Goal: Task Accomplishment & Management: Manage account settings

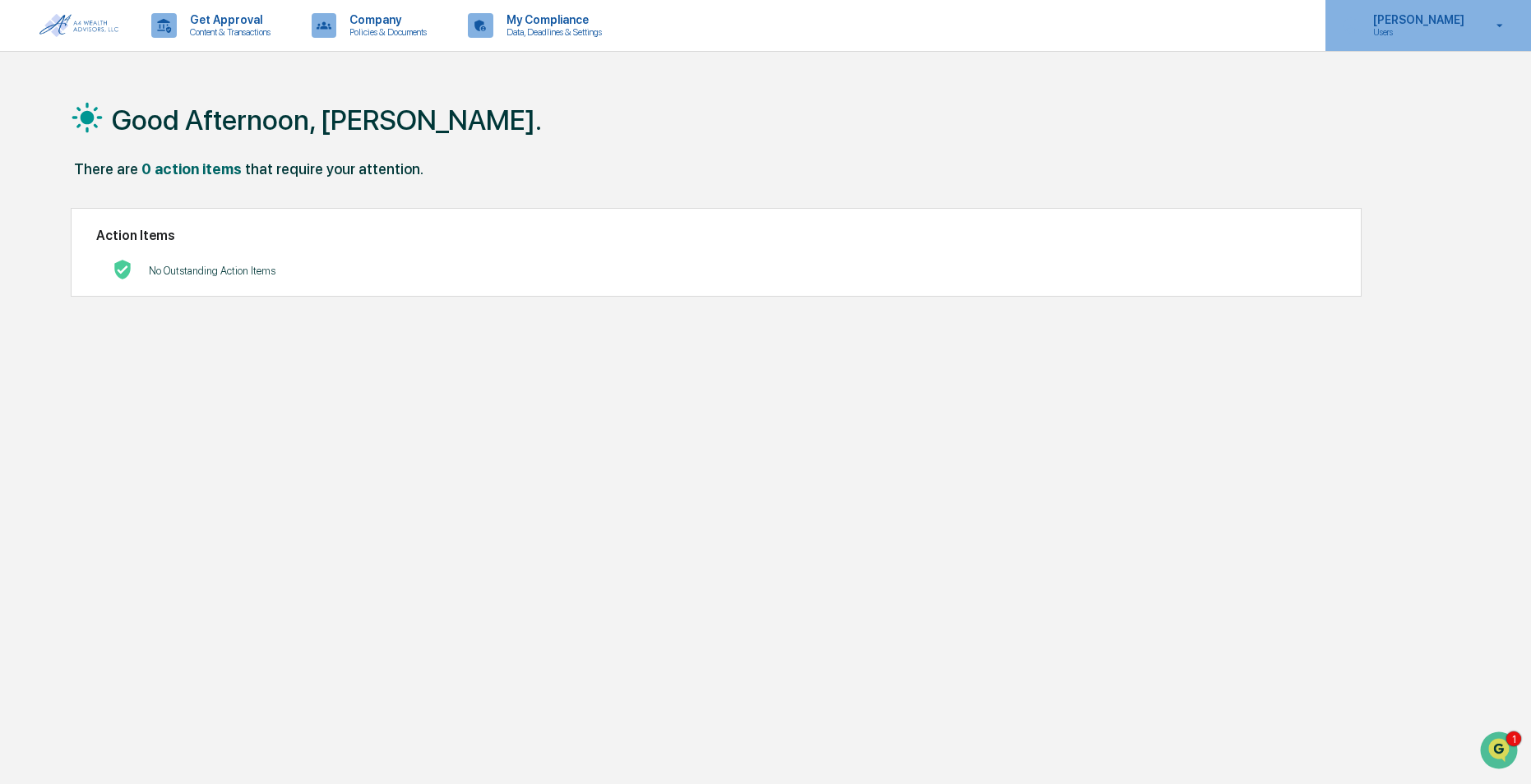
click at [1401, 36] on p "Users" at bounding box center [1416, 32] width 112 height 11
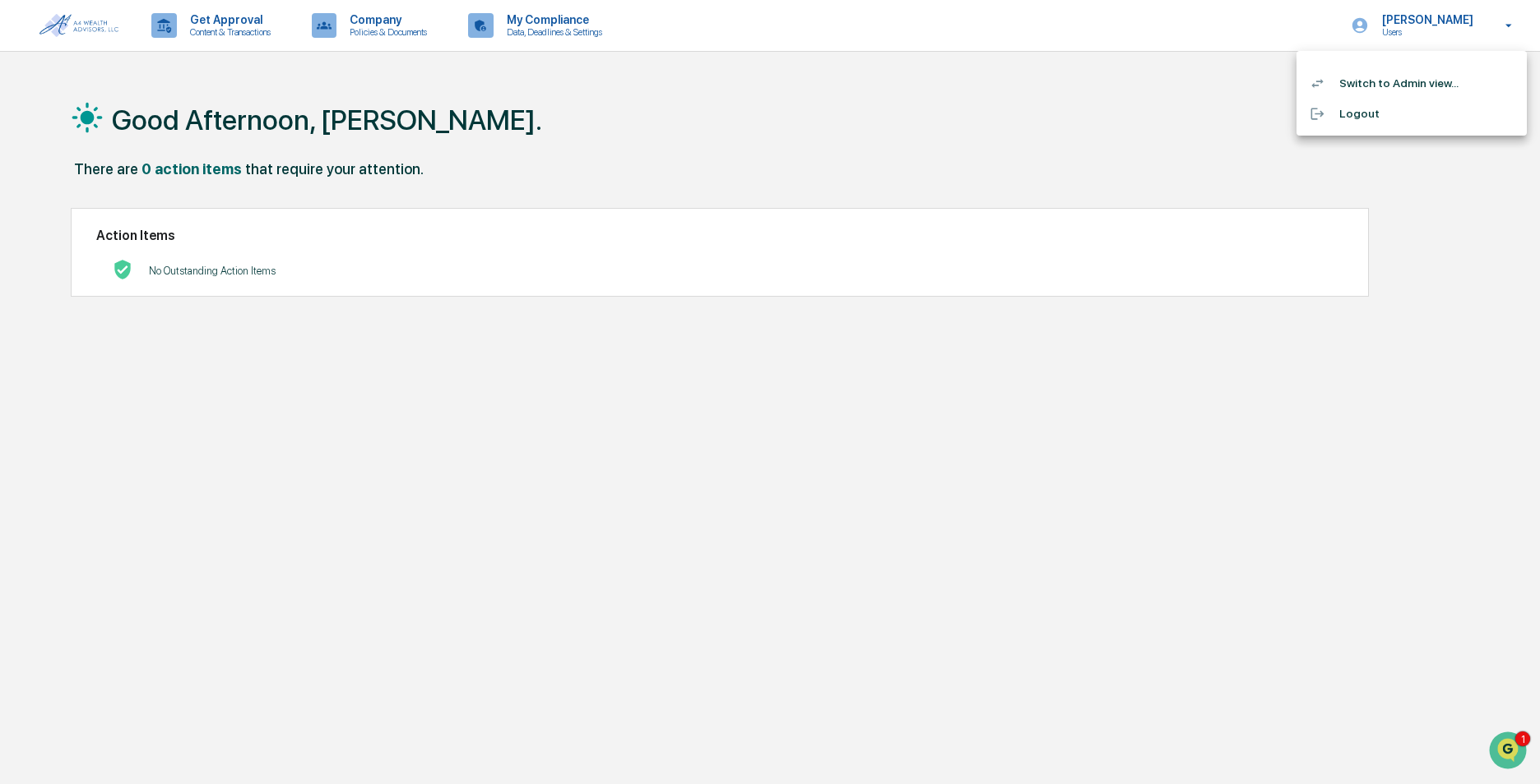
click at [1355, 80] on li "Switch to Admin view..." at bounding box center [1411, 84] width 230 height 31
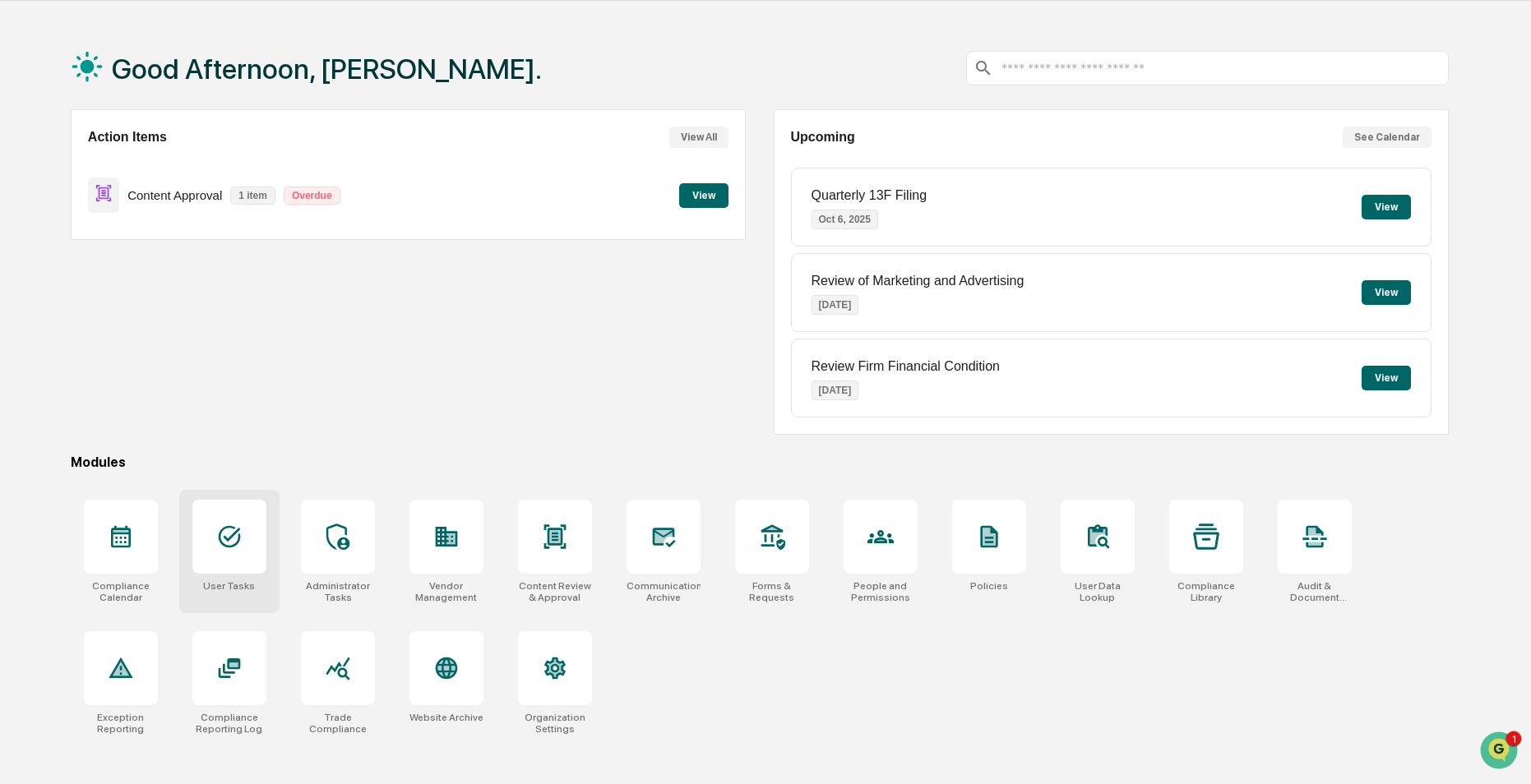
scroll to position [78, 0]
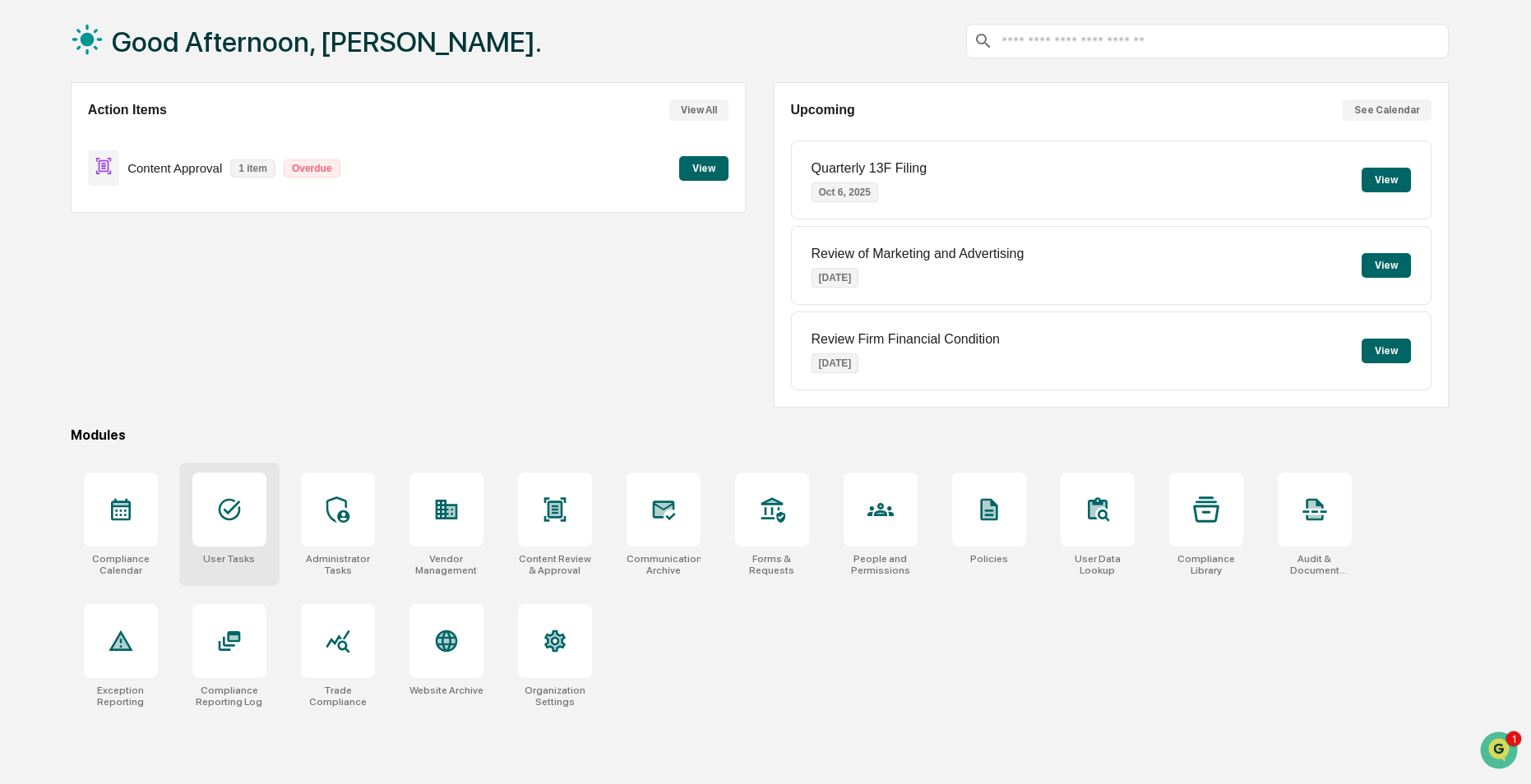
click at [240, 506] on icon at bounding box center [229, 509] width 26 height 26
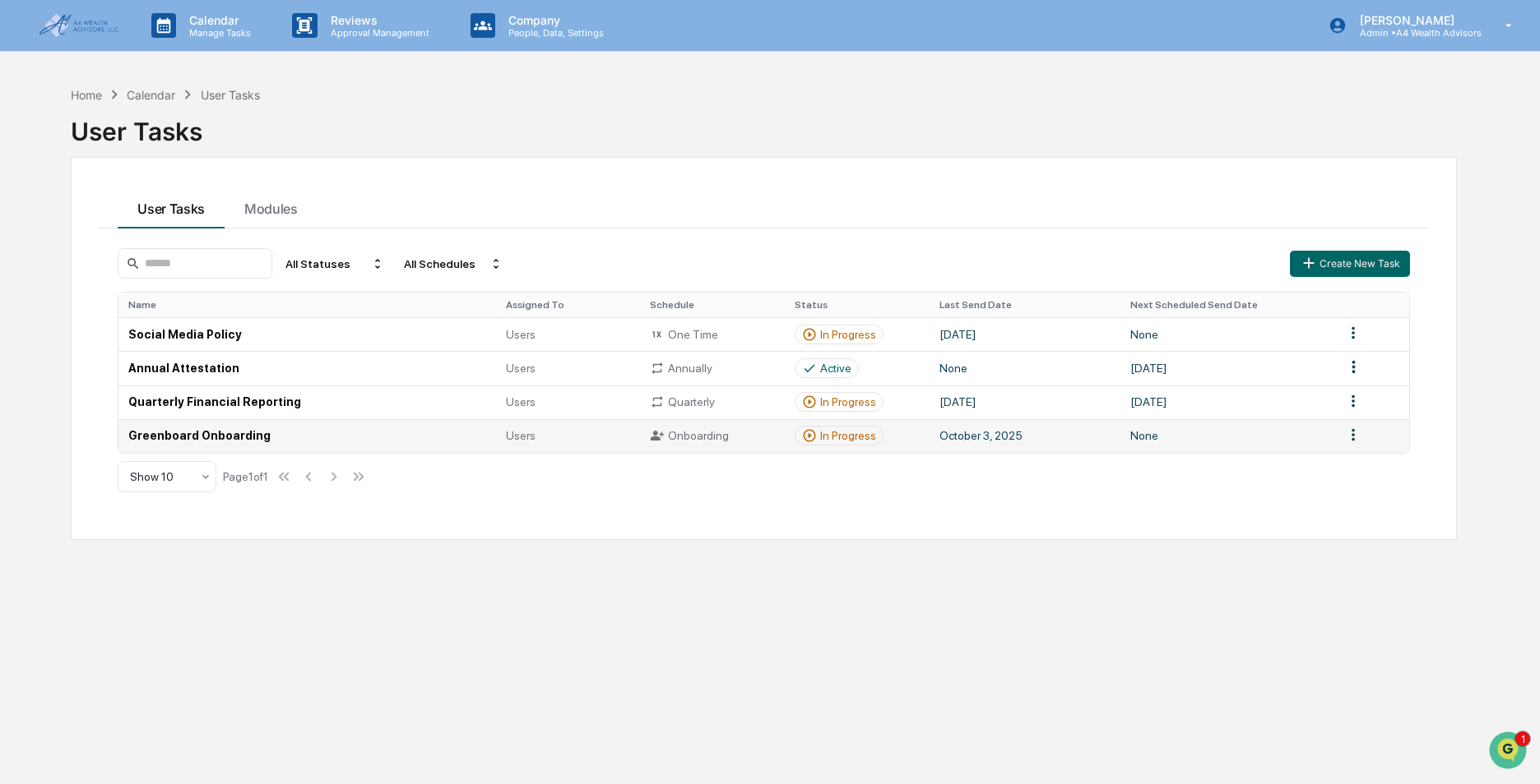
click at [1344, 440] on html "Calendar Manage Tasks Reviews Approval Management Company People, Data, Setting…" at bounding box center [770, 392] width 1540 height 784
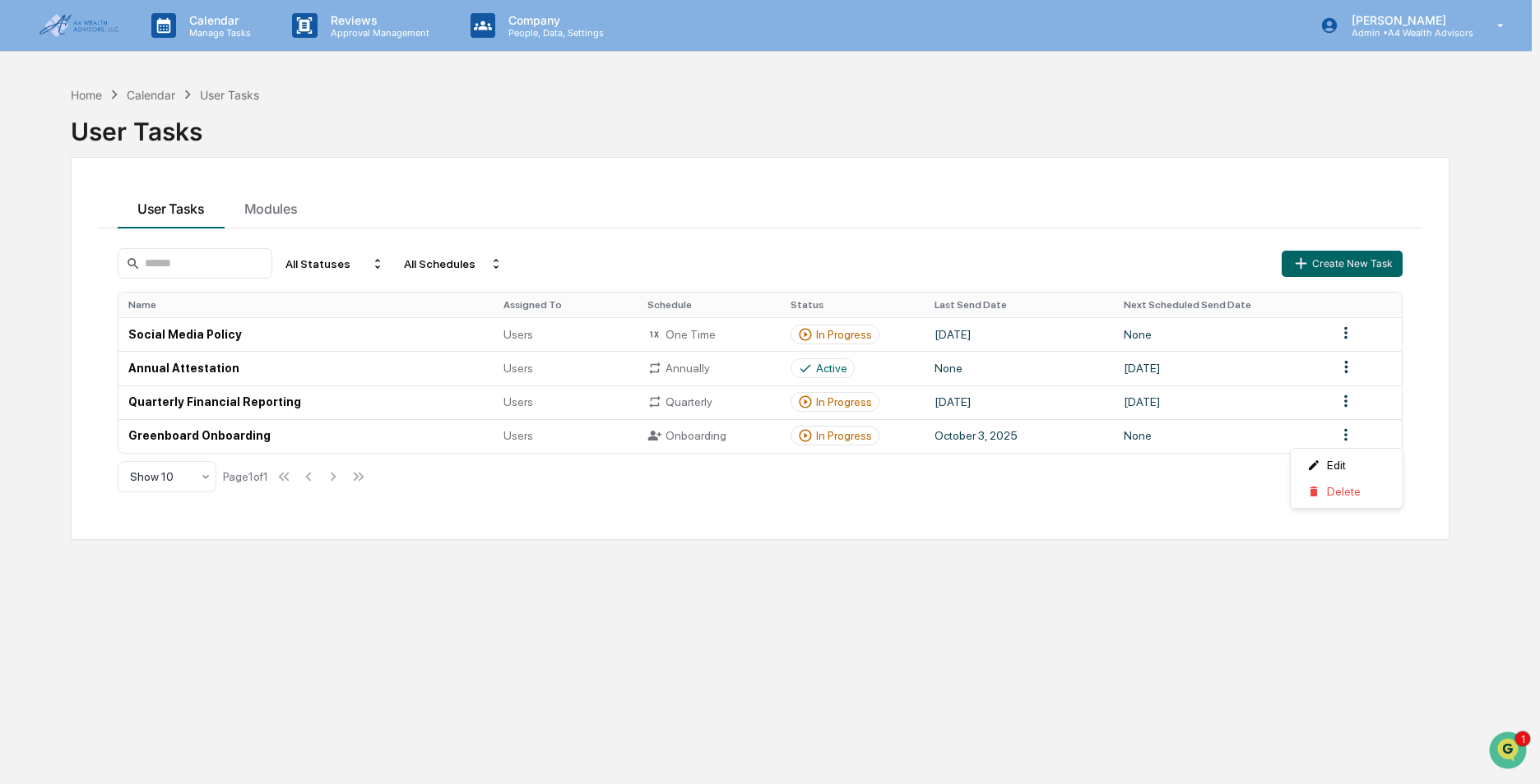
click at [545, 434] on html "Calendar Manage Tasks Reviews Approval Management Company People, Data, Setting…" at bounding box center [770, 392] width 1540 height 784
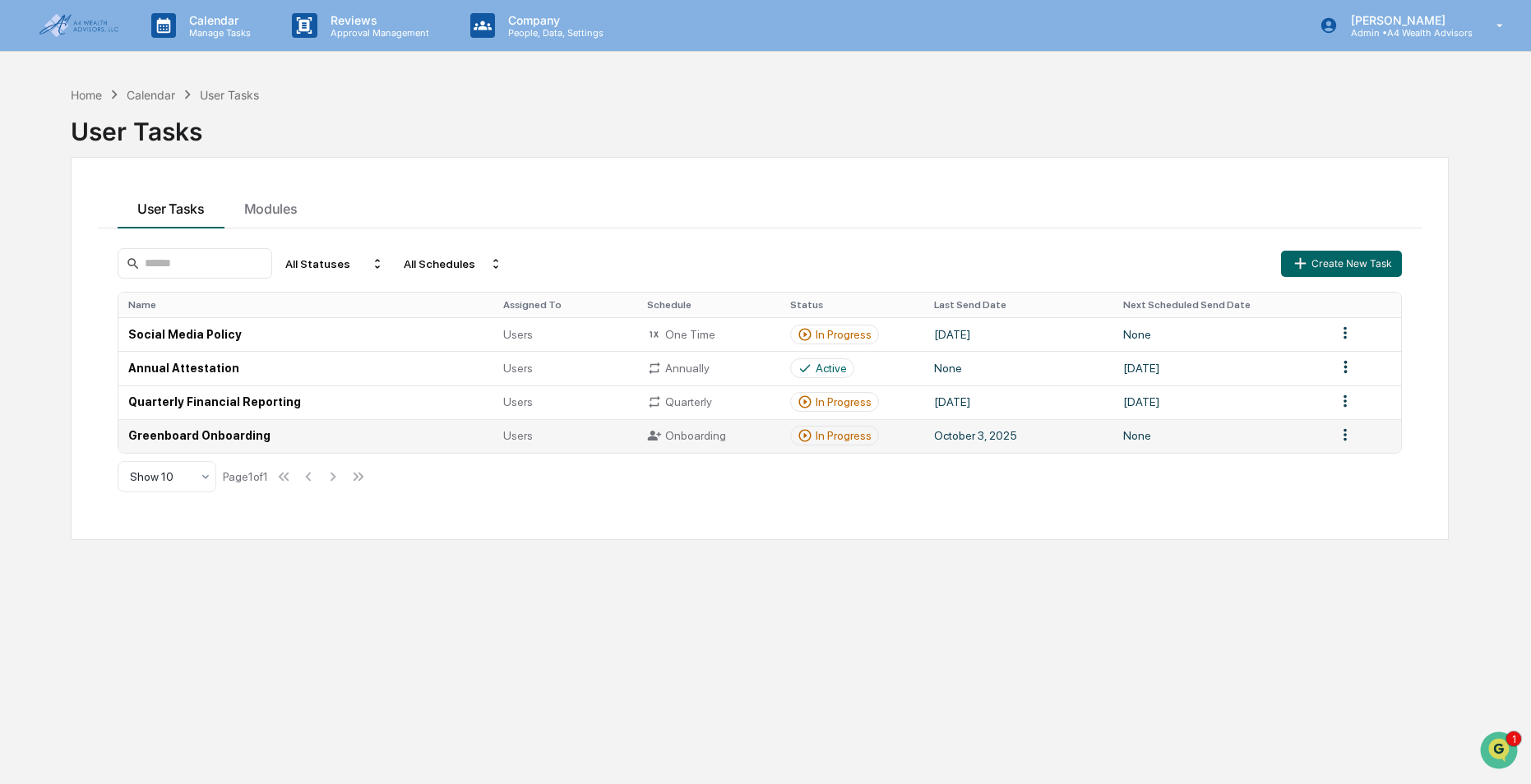
click at [527, 439] on span "Users" at bounding box center [518, 436] width 30 height 13
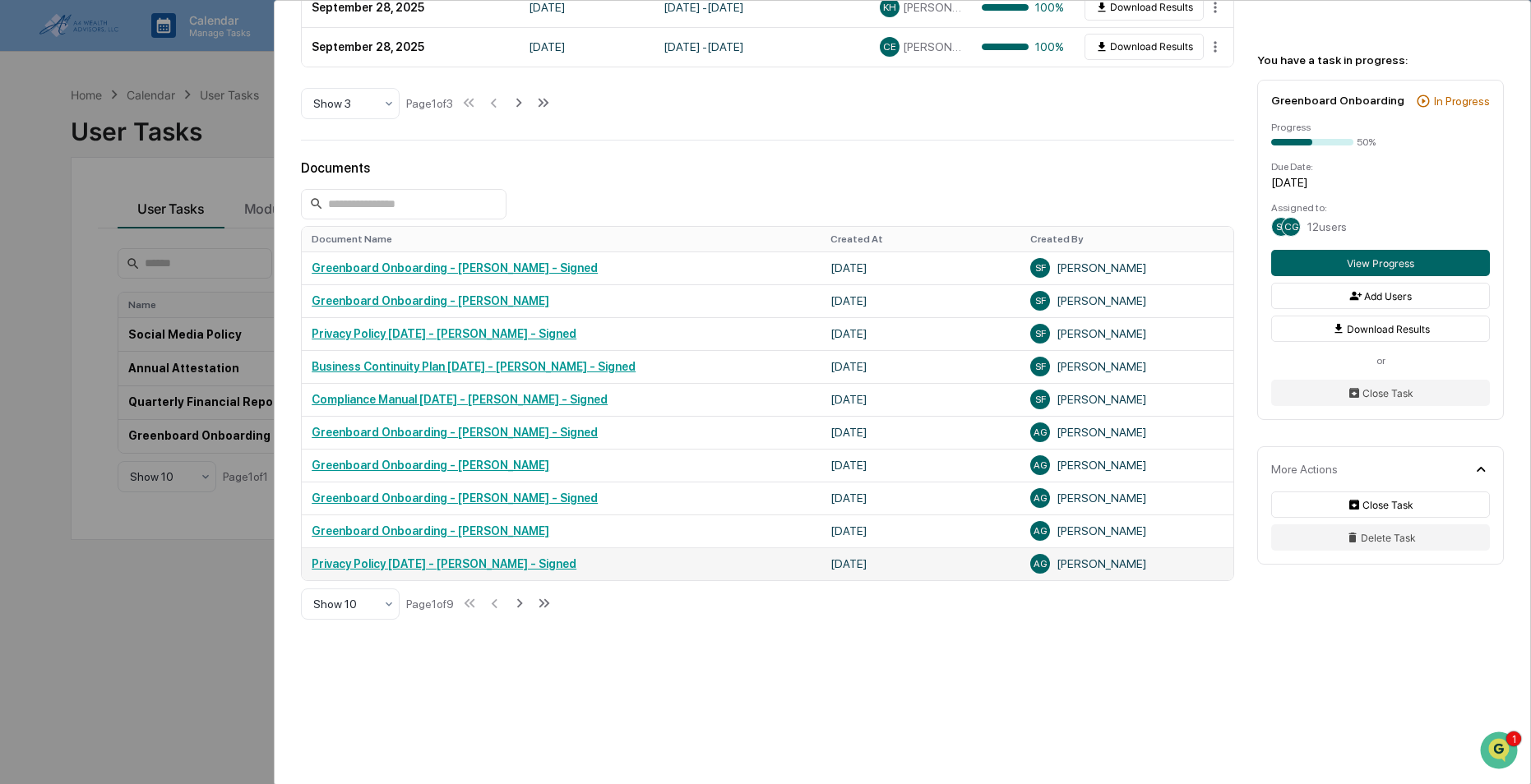
scroll to position [110, 0]
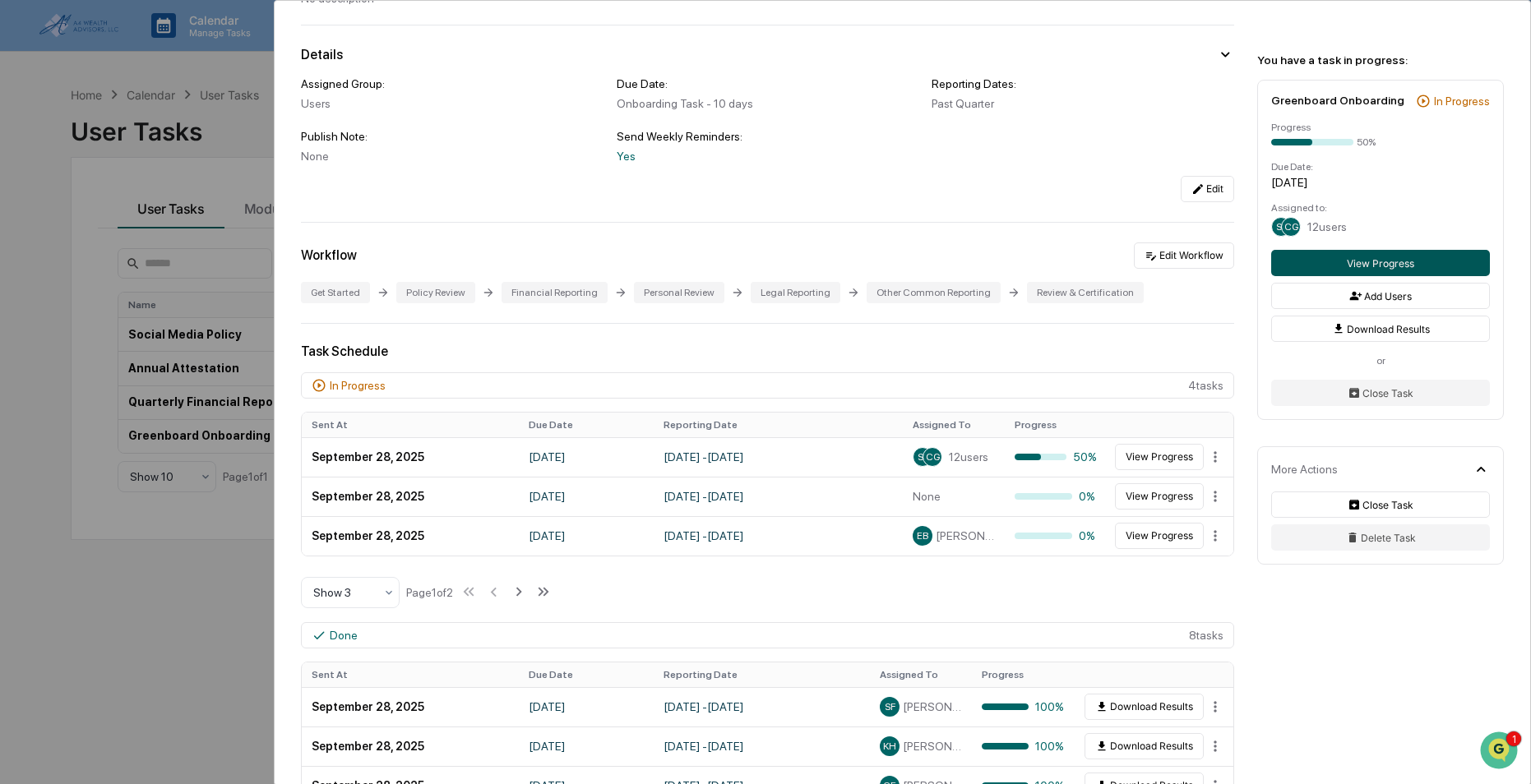
click at [1389, 262] on button "View Progress" at bounding box center [1381, 263] width 219 height 26
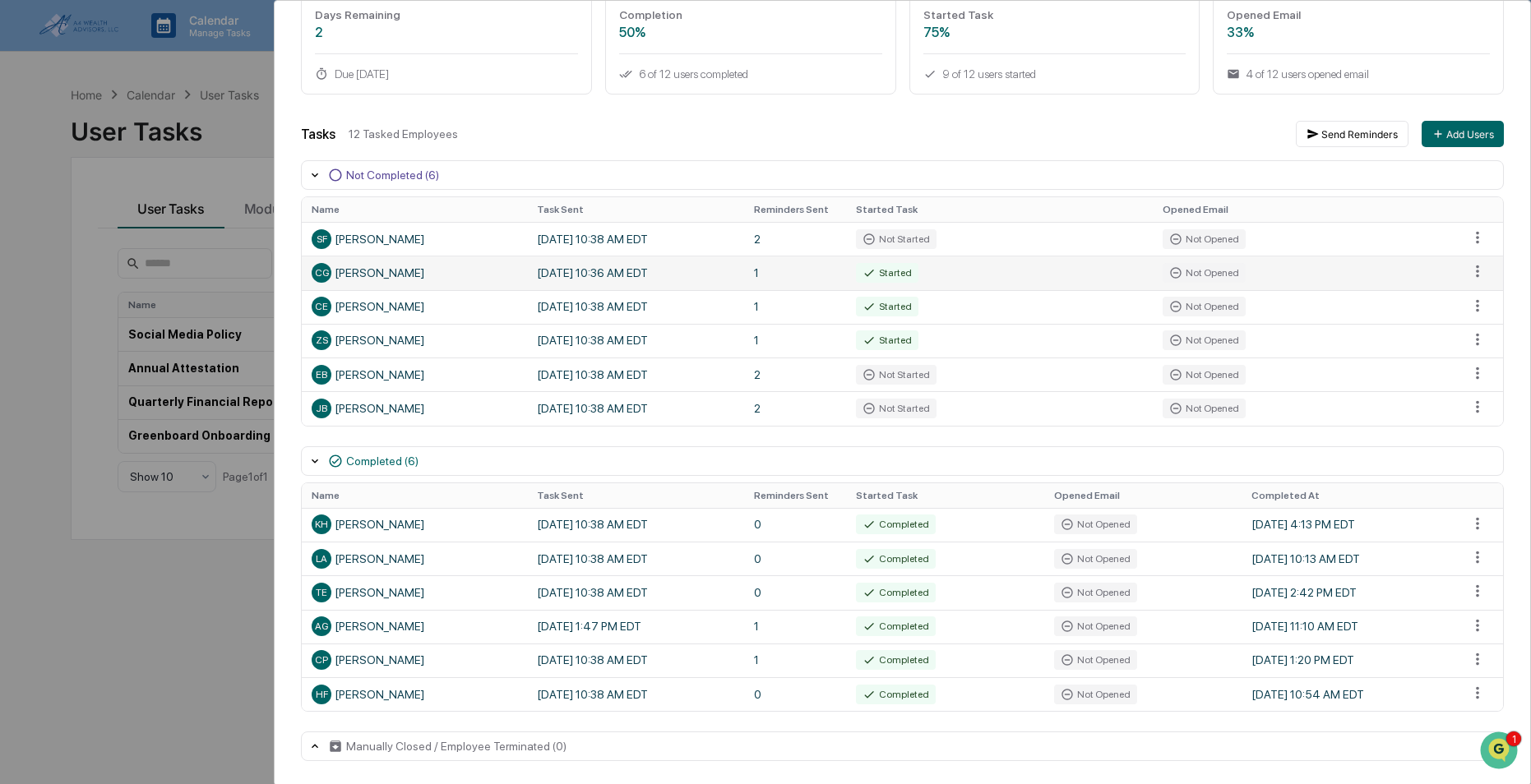
scroll to position [138, 0]
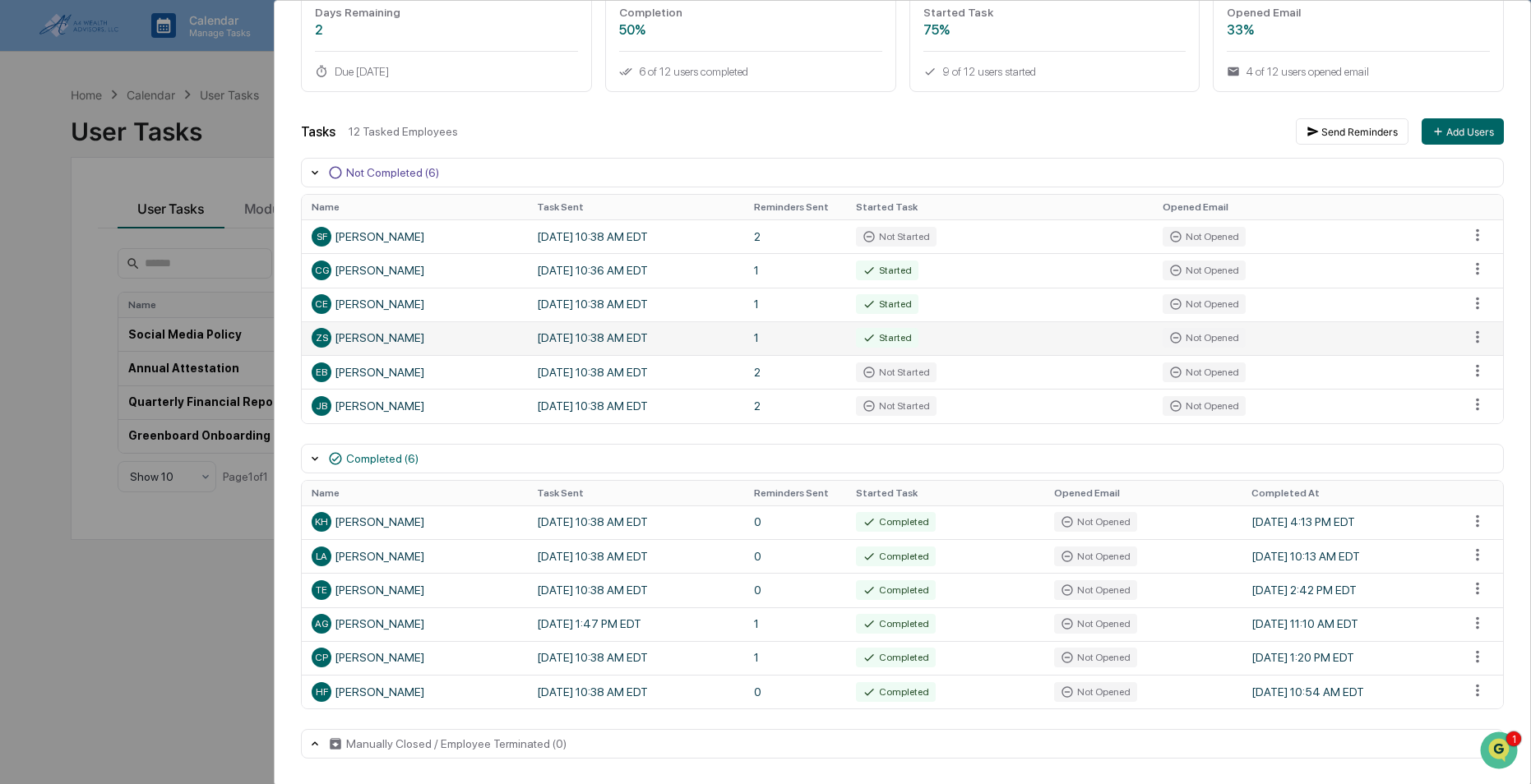
click at [572, 344] on td "September 29, 2025 10:38 AM EDT" at bounding box center [636, 338] width 217 height 33
click at [1187, 342] on div "Not Opened" at bounding box center [1203, 338] width 83 height 19
click at [1467, 337] on html "Calendar Manage Tasks Reviews Approval Management Company People, Data, Setting…" at bounding box center [766, 392] width 1531 height 784
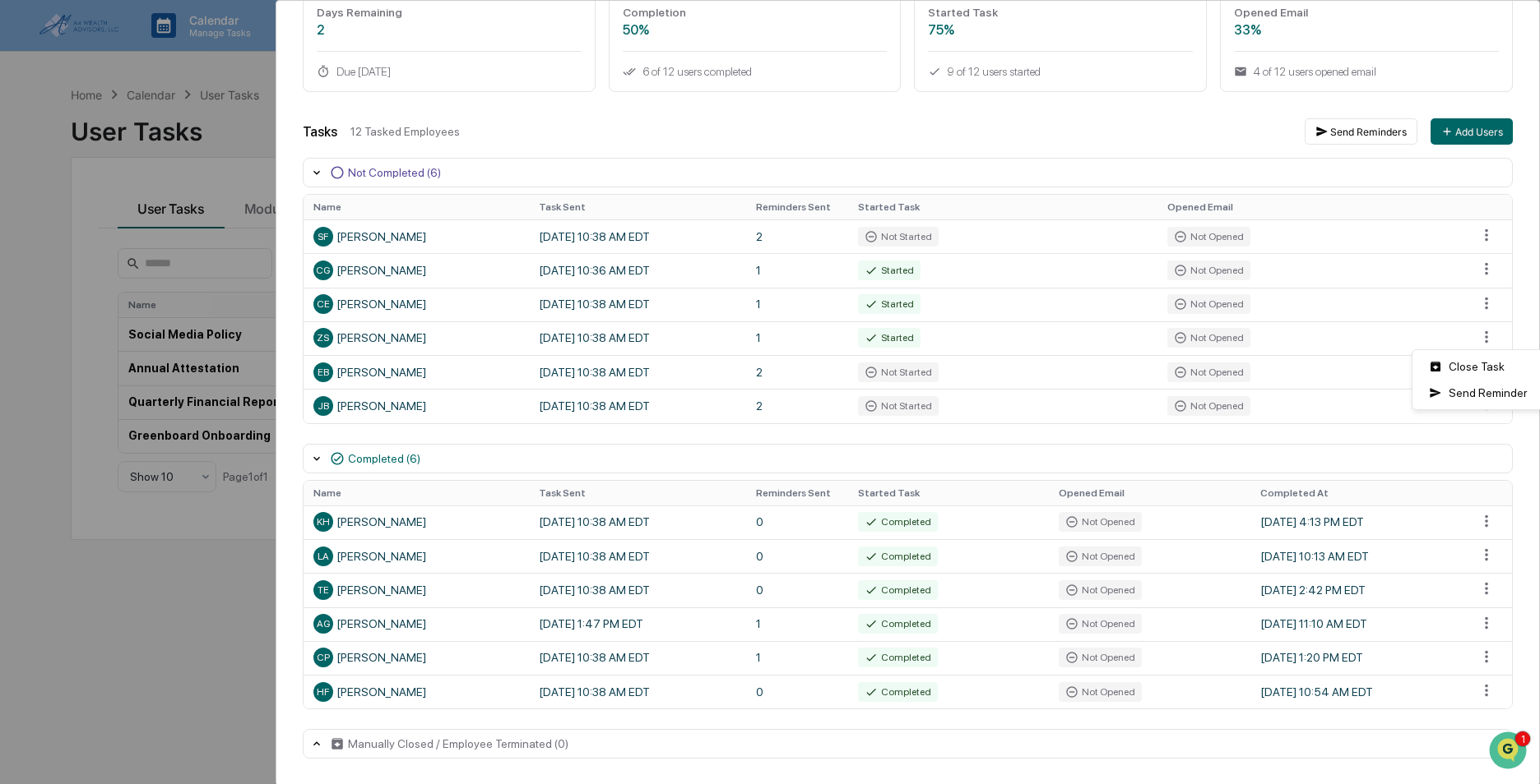
click at [1159, 439] on html "Calendar Manage Tasks Reviews Approval Management Company People, Data, Setting…" at bounding box center [770, 392] width 1540 height 784
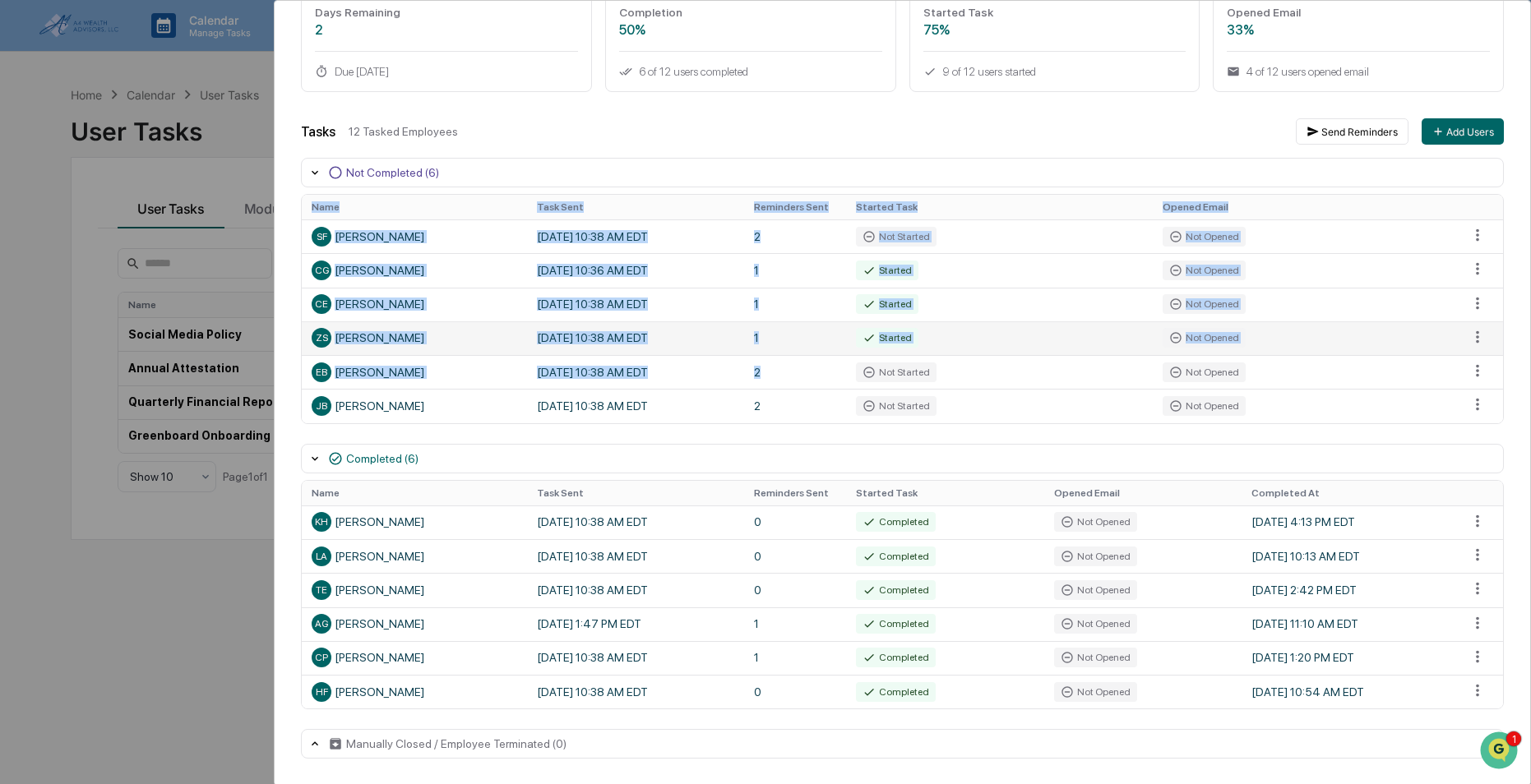
drag, startPoint x: 298, startPoint y: 332, endPoint x: 948, endPoint y: 353, distance: 650.3
click at [948, 353] on div "User Tasks Greenboard Onboarding Task Details Greenboard Onboarding In Progress…" at bounding box center [902, 324] width 1255 height 922
click at [948, 349] on td "Started" at bounding box center [999, 338] width 306 height 33
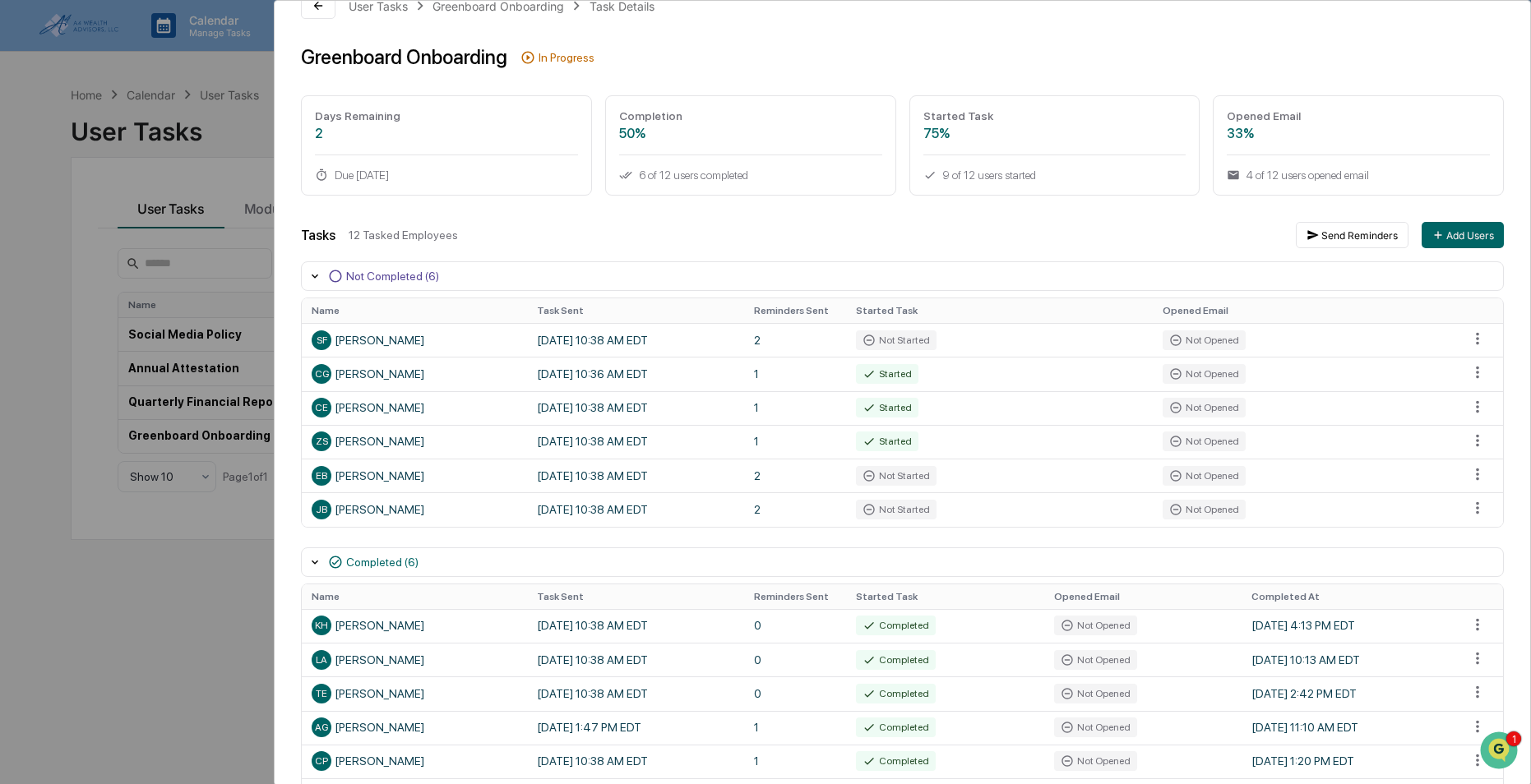
scroll to position [0, 0]
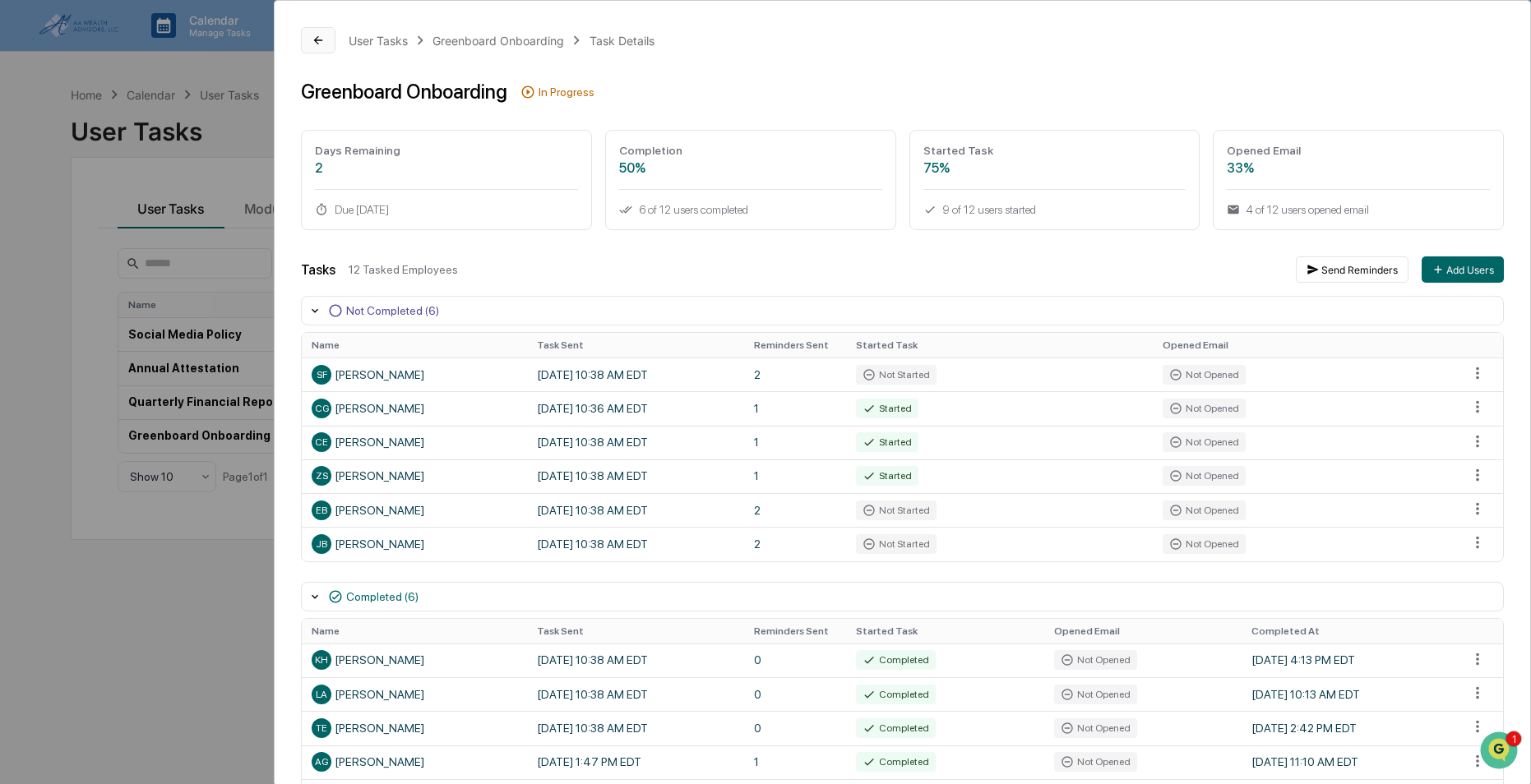
click at [321, 44] on icon at bounding box center [318, 40] width 13 height 13
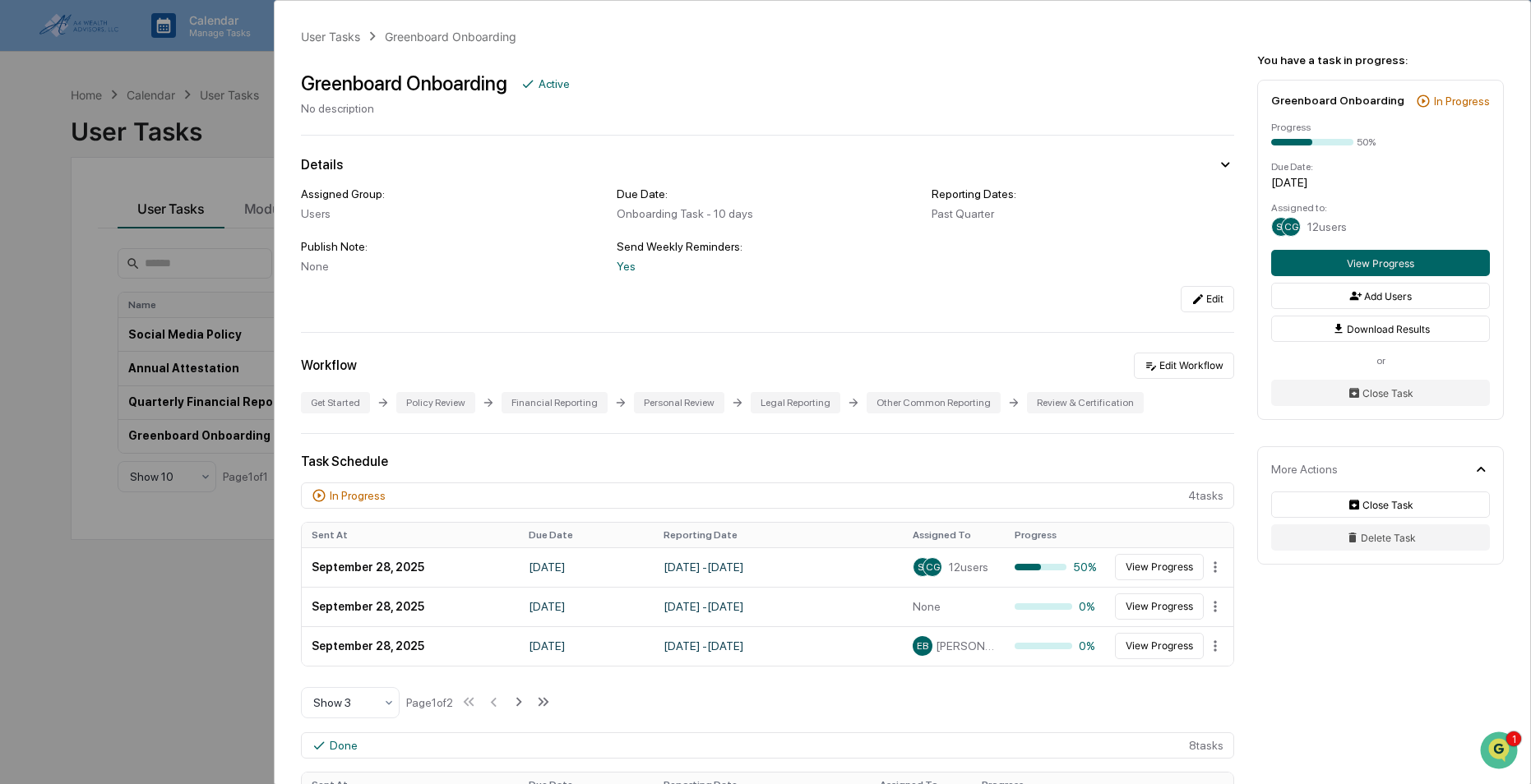
click at [198, 167] on div "User Tasks Greenboard Onboarding Greenboard Onboarding Active No description De…" at bounding box center [766, 392] width 1531 height 784
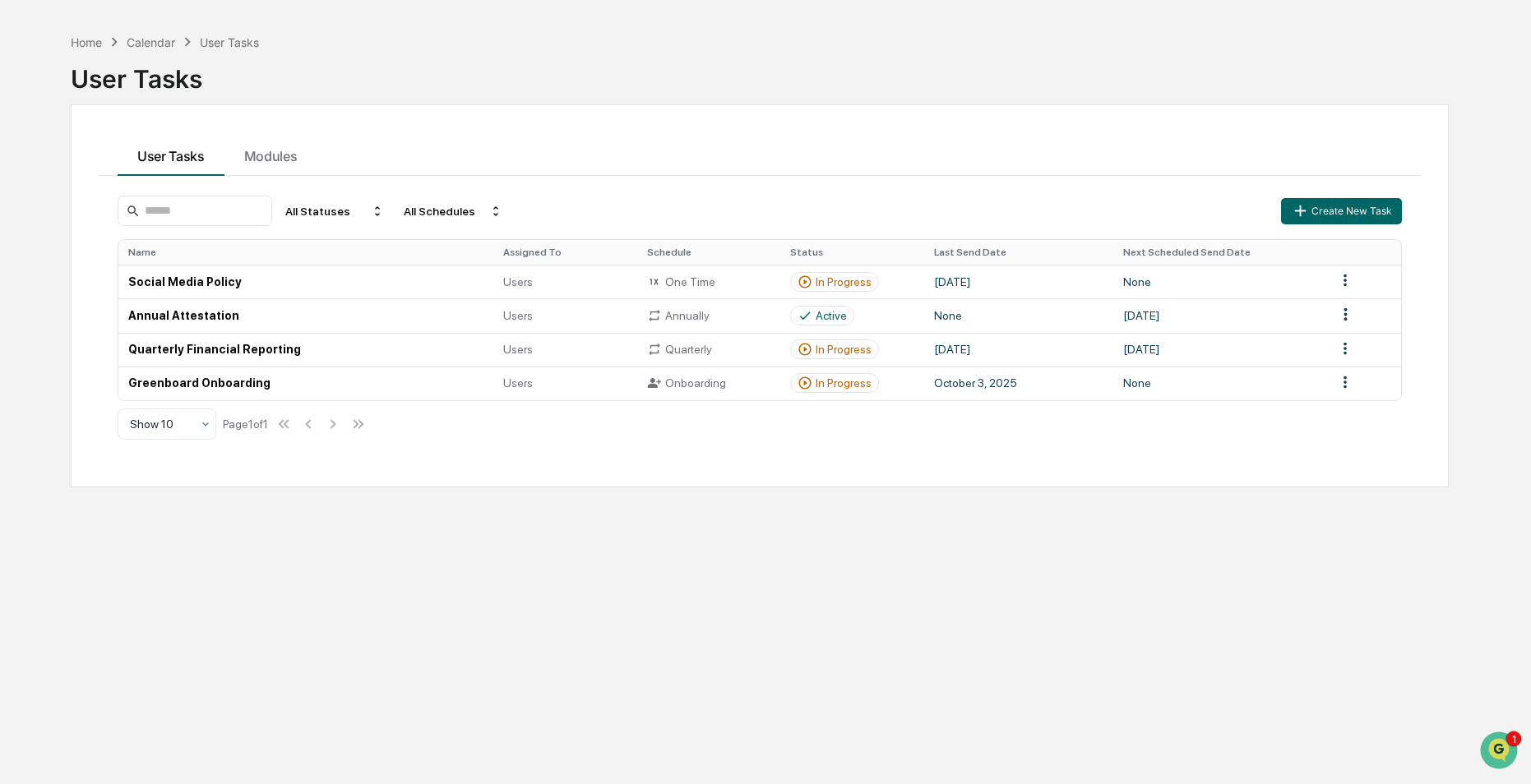
scroll to position [78, 0]
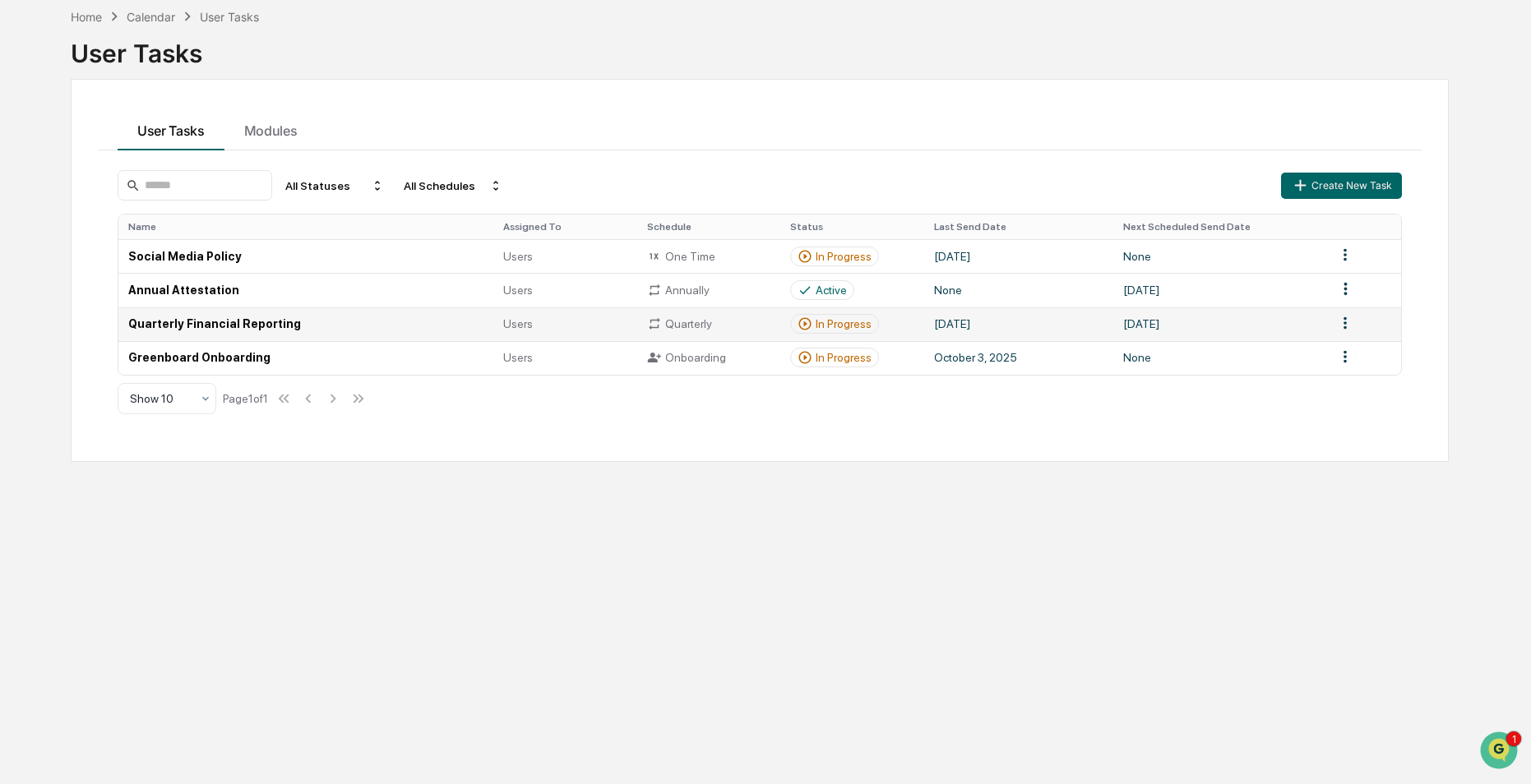
click at [206, 324] on td "Quarterly Financial Reporting" at bounding box center [306, 324] width 375 height 33
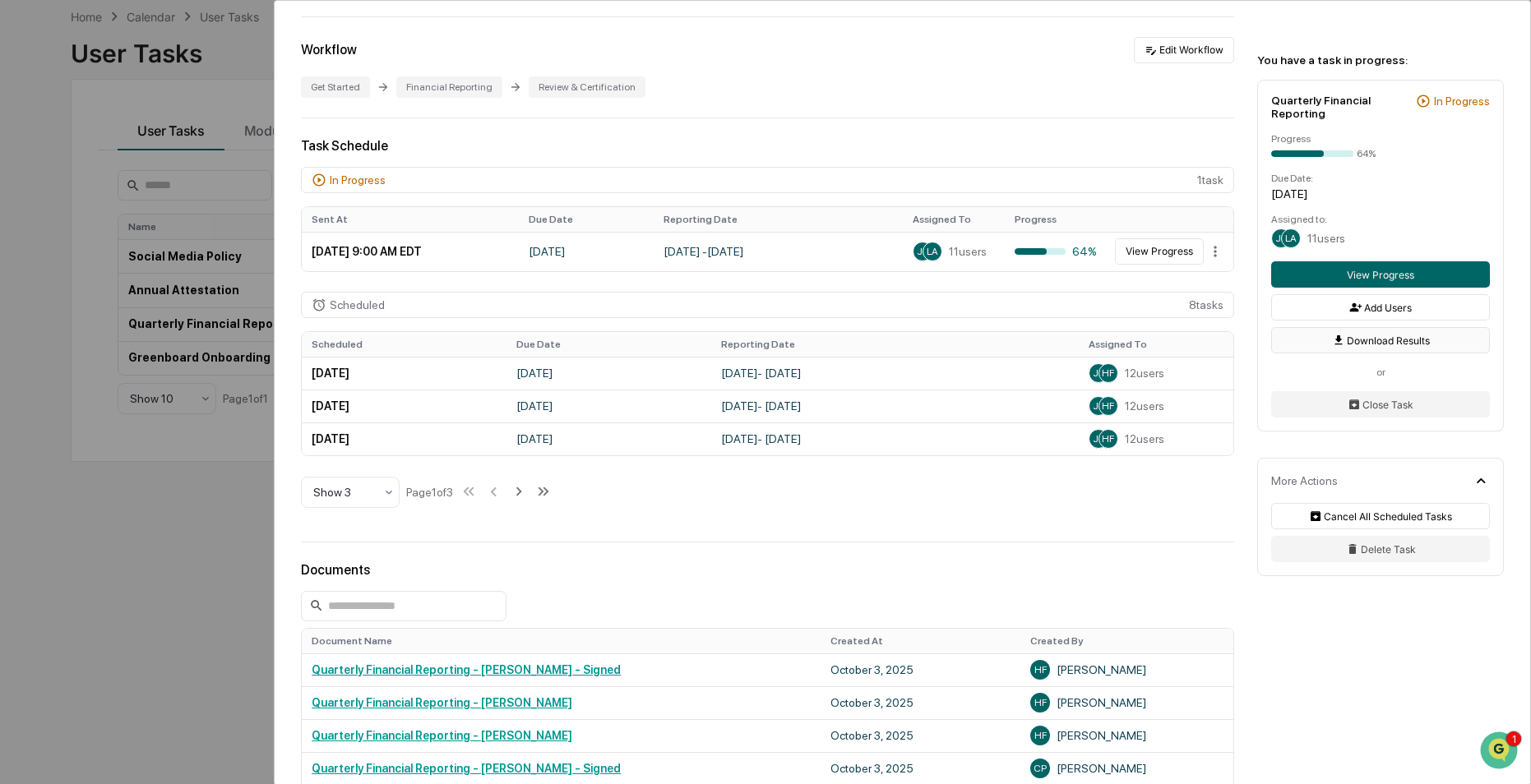
scroll to position [62, 0]
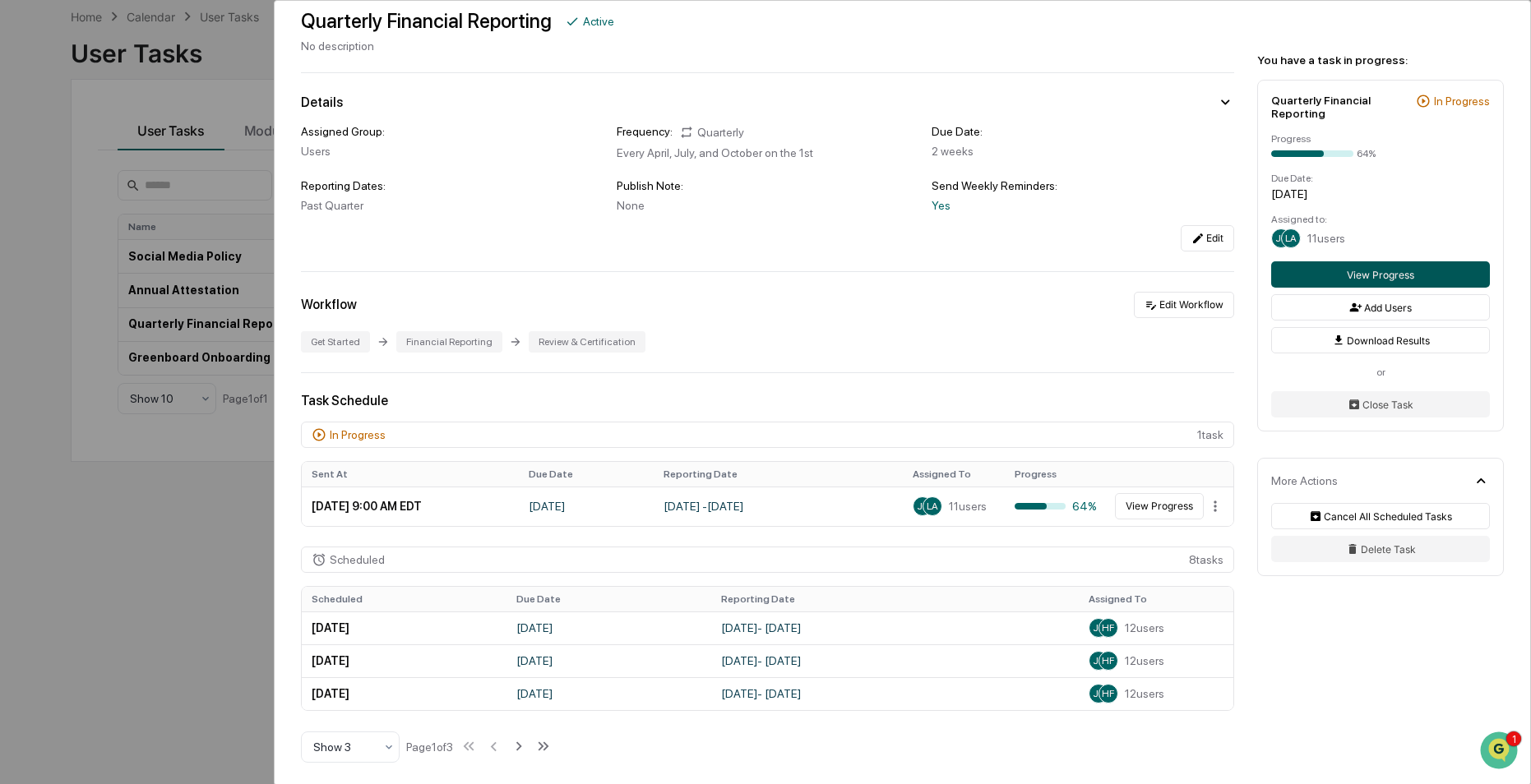
click at [1396, 274] on button "View Progress" at bounding box center [1381, 275] width 219 height 26
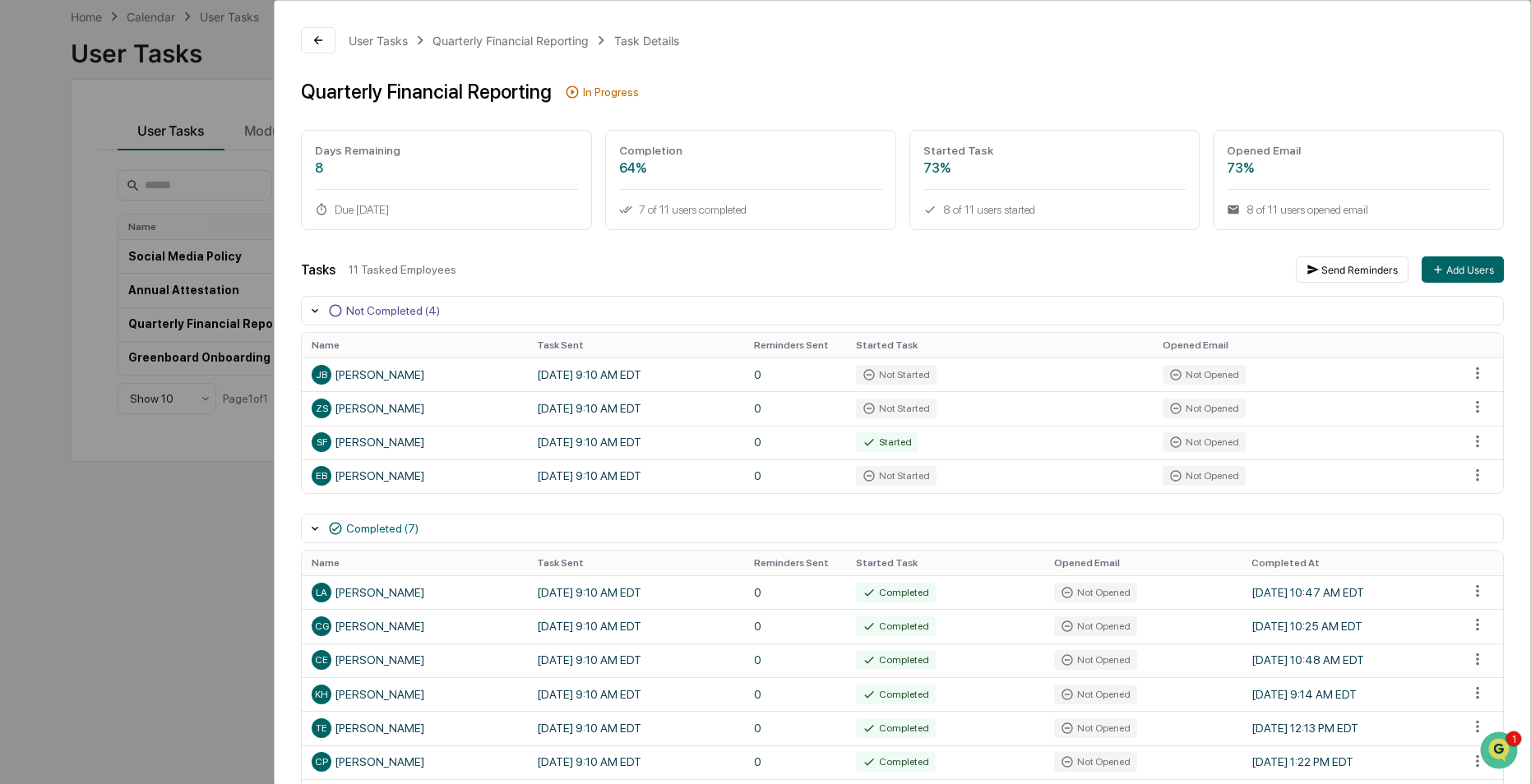
click at [156, 602] on div "User Tasks Quarterly Financial Reporting Task Details Quarterly Financial Repor…" at bounding box center [766, 392] width 1531 height 784
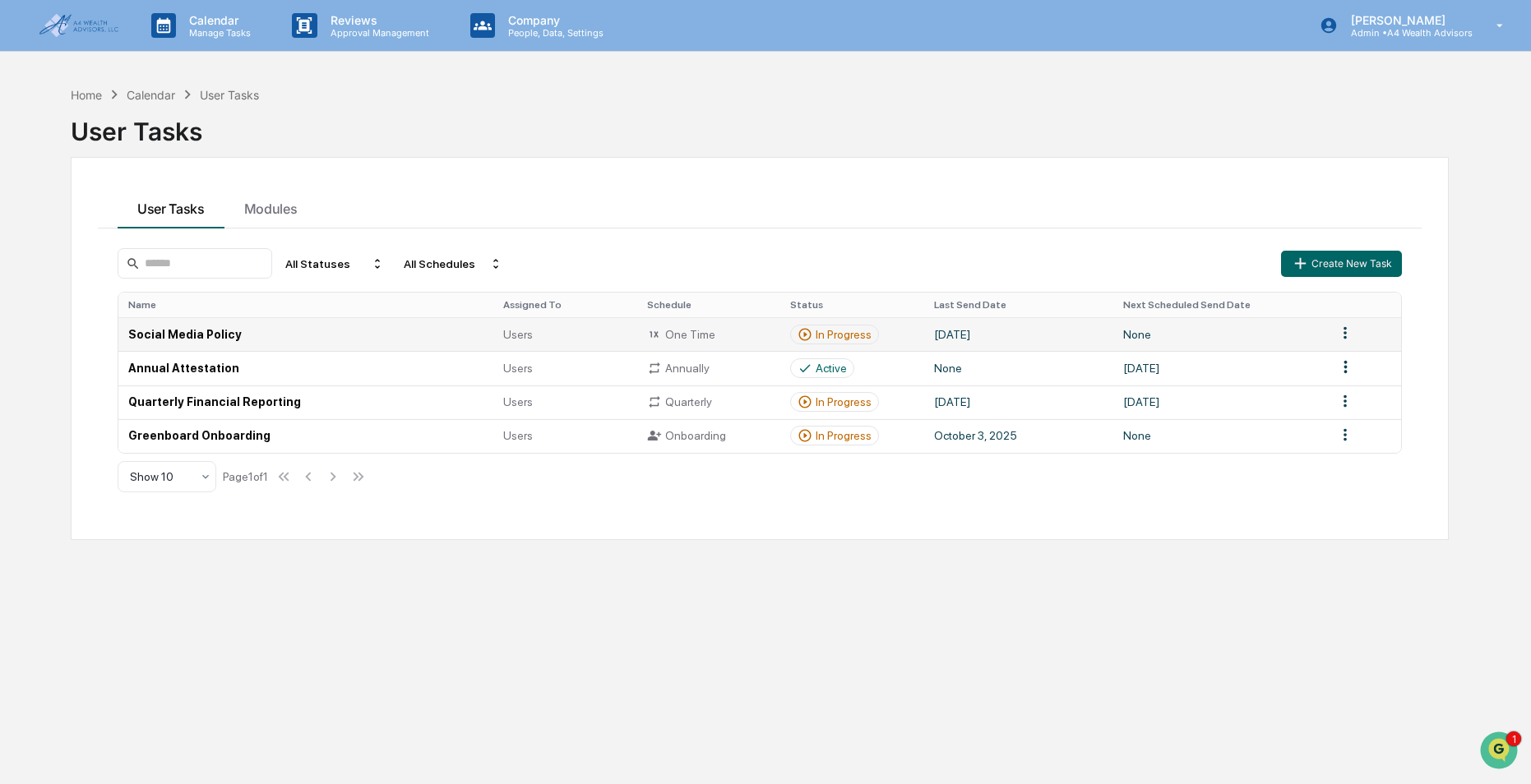
click at [184, 339] on td "Social Media Policy" at bounding box center [306, 334] width 375 height 33
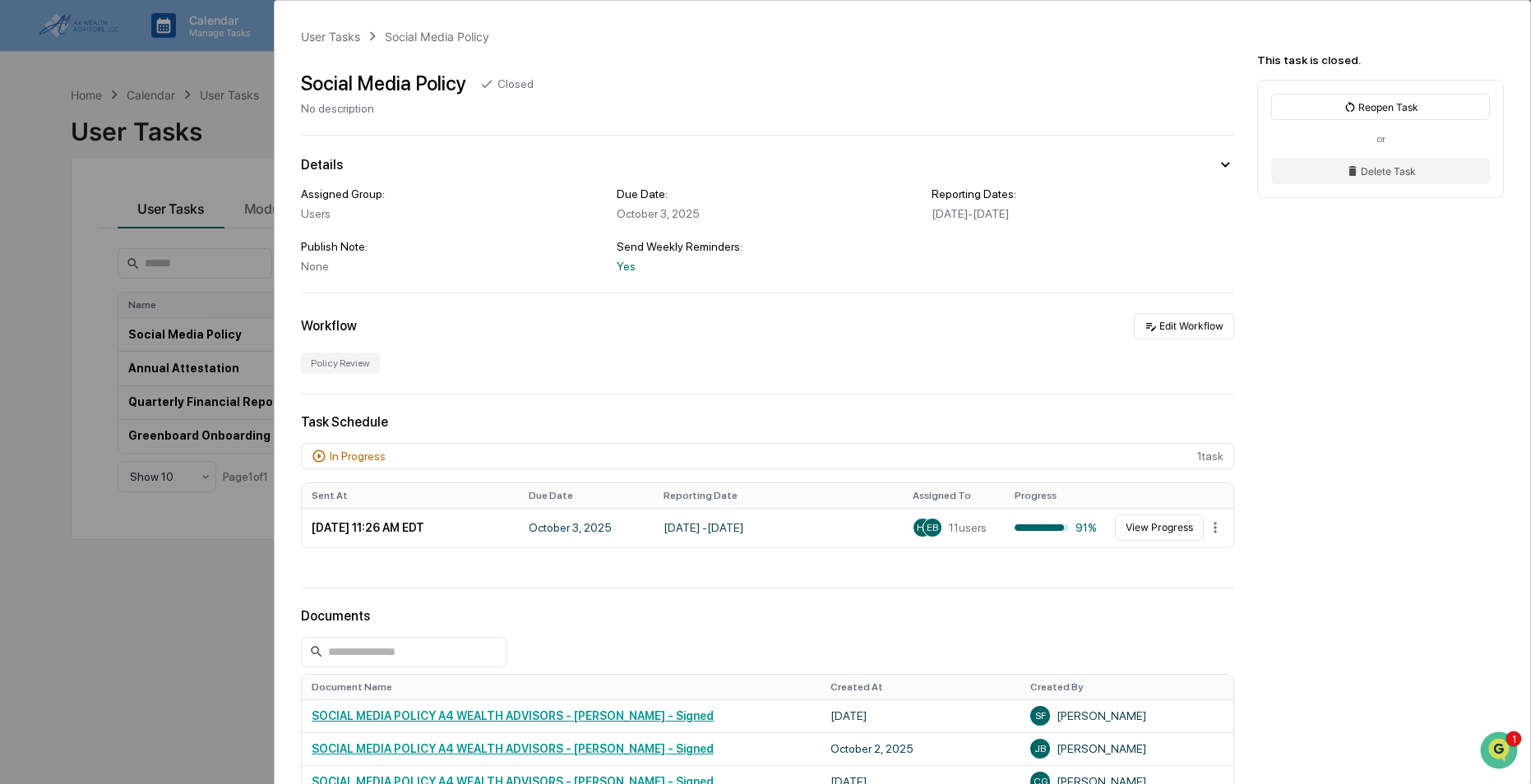
click at [361, 459] on div "In Progress" at bounding box center [357, 456] width 56 height 13
click at [1164, 524] on button "View Progress" at bounding box center [1159, 528] width 89 height 26
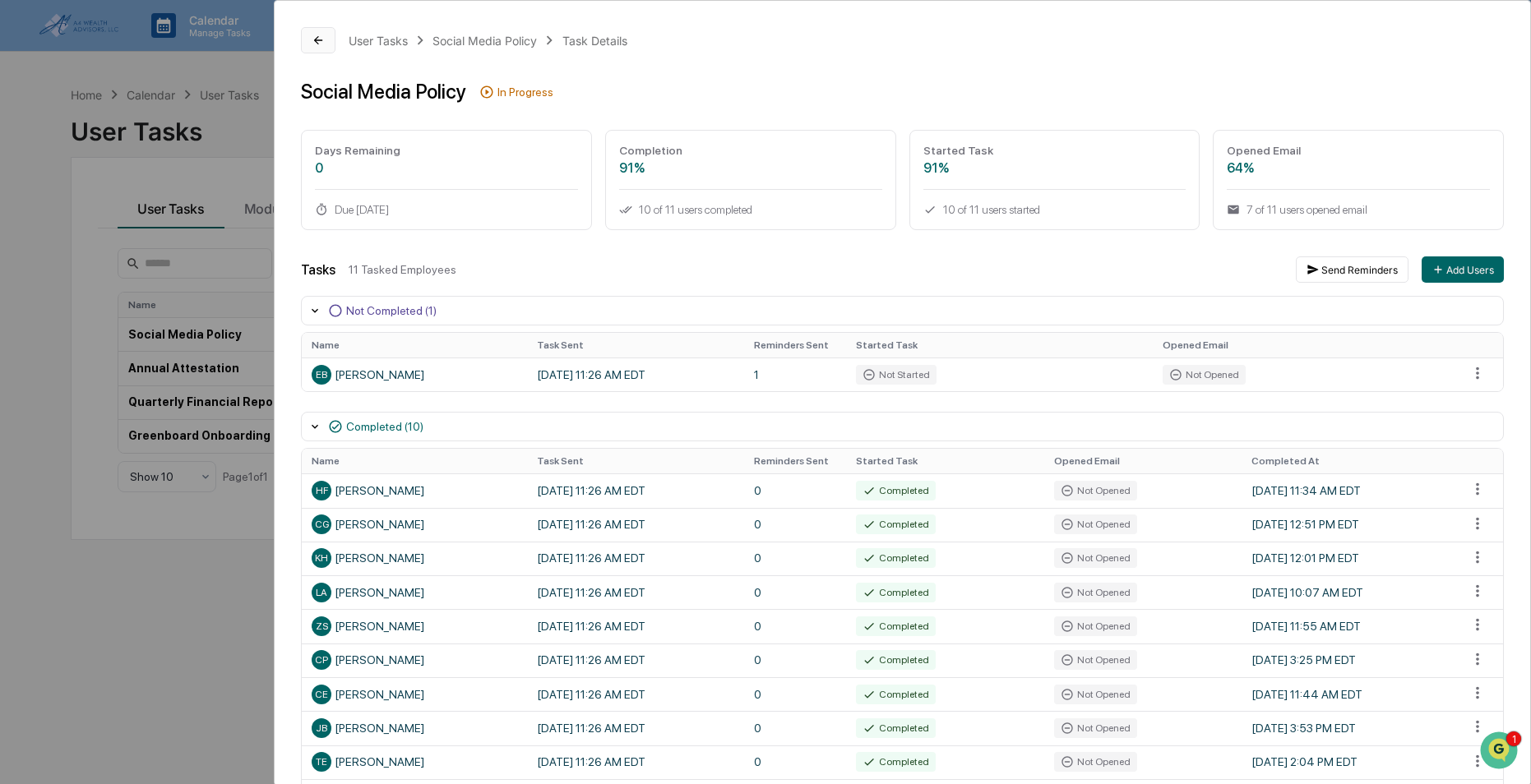
click at [307, 40] on button at bounding box center [317, 40] width 34 height 26
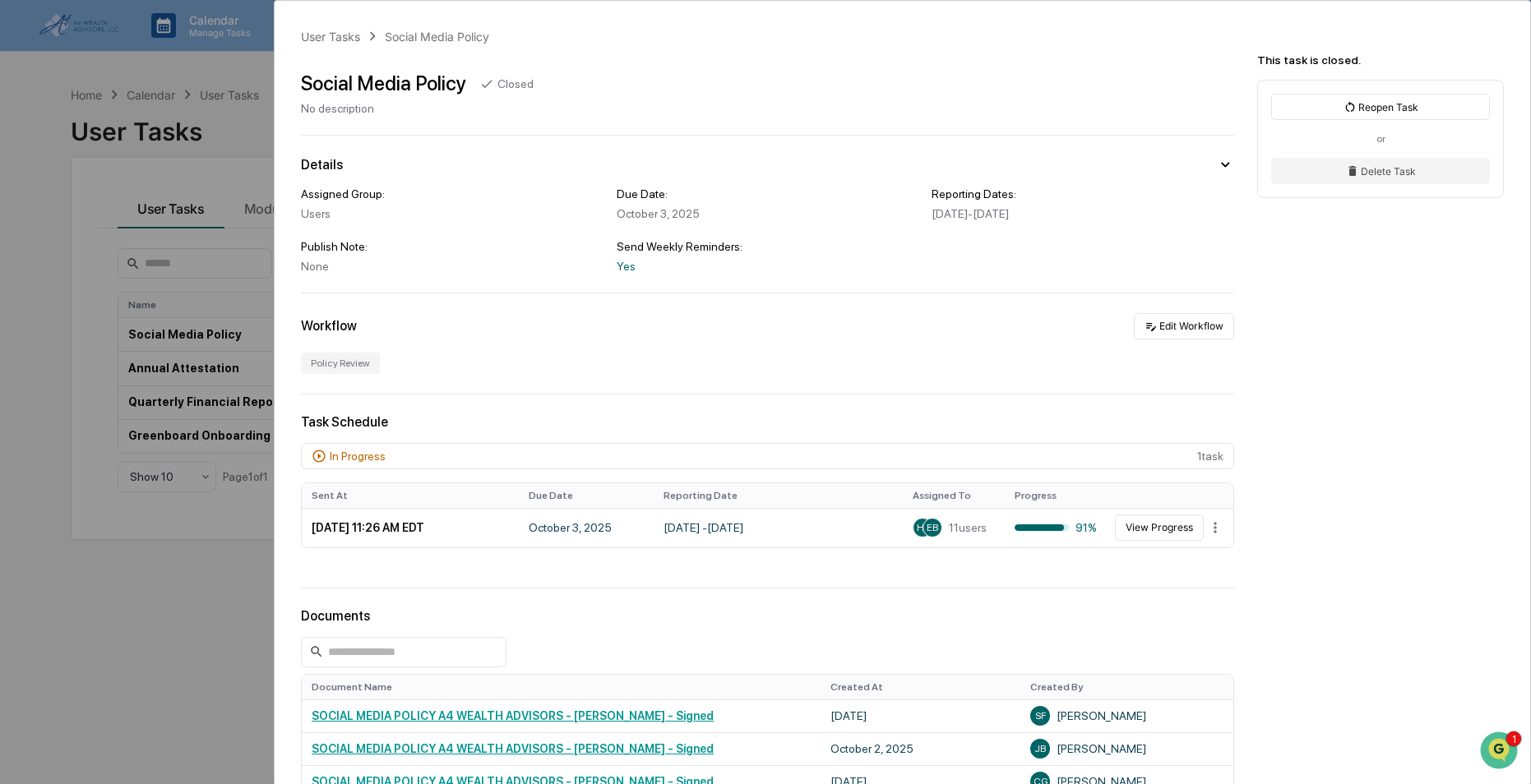
click at [14, 336] on div "User Tasks Social Media Policy Social Media Policy Closed No description Detail…" at bounding box center [766, 392] width 1531 height 784
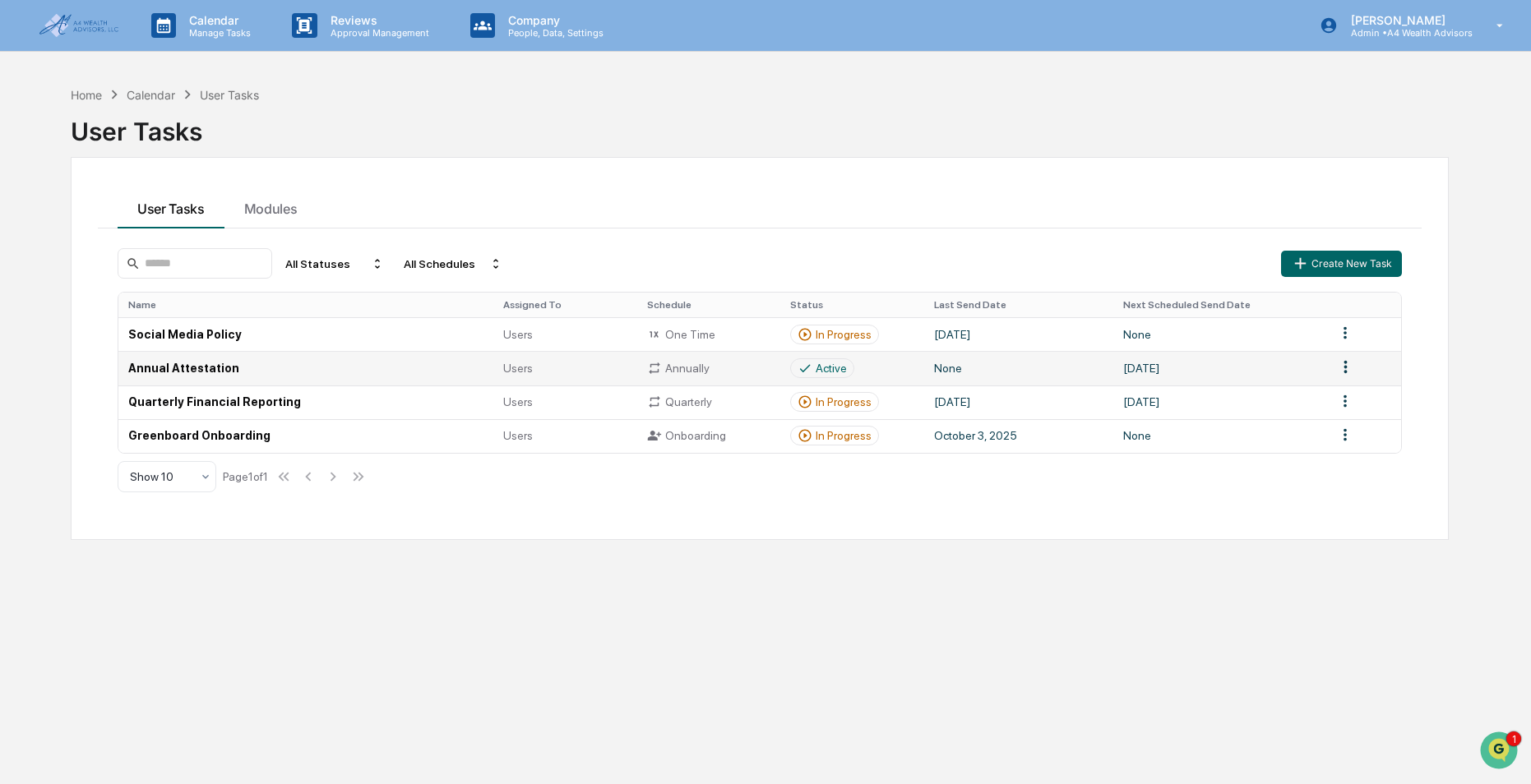
click at [188, 372] on td "Annual Attestation" at bounding box center [306, 367] width 375 height 33
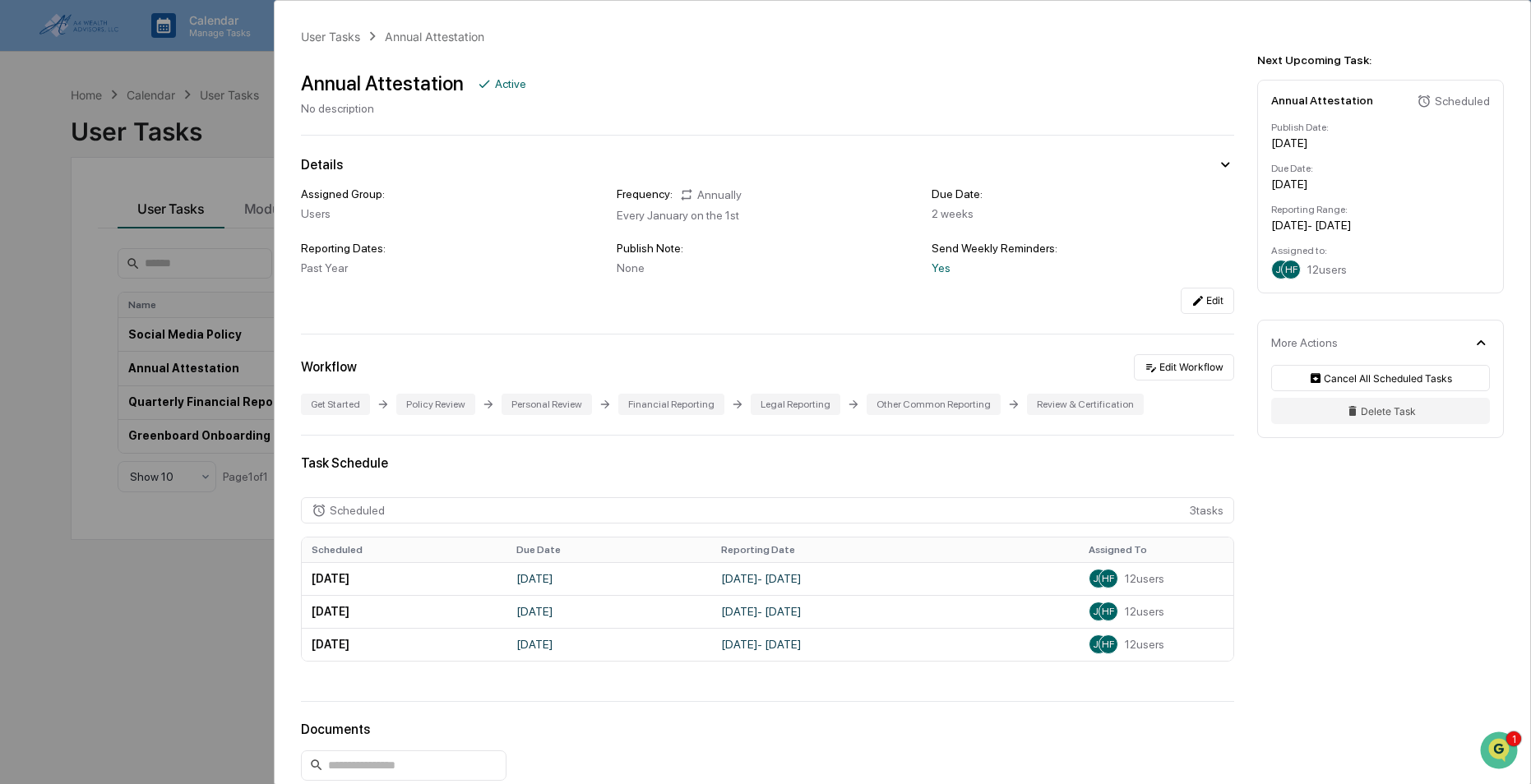
click at [236, 142] on div "User Tasks Annual Attestation Annual Attestation Active No description Details …" at bounding box center [766, 392] width 1531 height 784
